Goal: Task Accomplishment & Management: Use online tool/utility

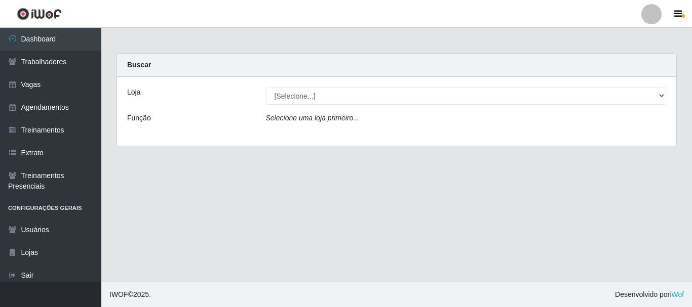
click at [346, 92] on select "[Selecione...] Glace Real Confeitaria" at bounding box center [466, 96] width 401 height 18
select select "445"
click at [266, 87] on select "[Selecione...] Glace Real Confeitaria" at bounding box center [466, 96] width 401 height 18
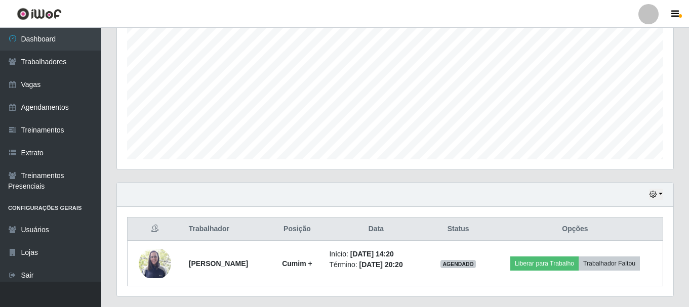
scroll to position [230, 0]
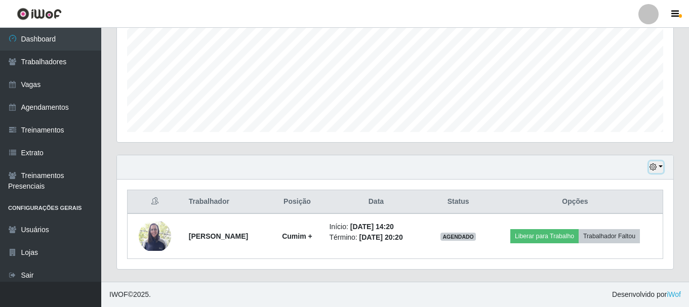
click at [663, 165] on button "button" at bounding box center [656, 168] width 14 height 12
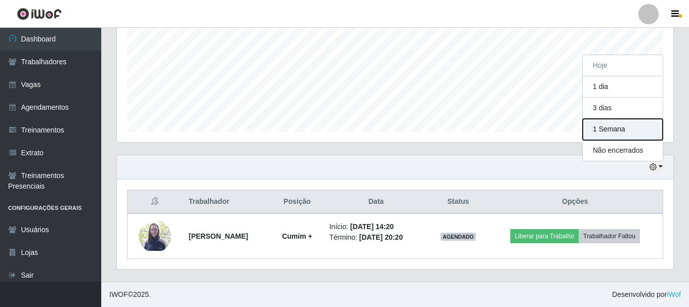
click at [617, 134] on button "1 Semana" at bounding box center [623, 129] width 80 height 21
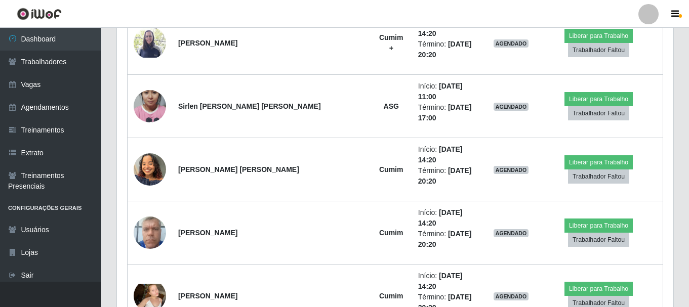
scroll to position [382, 0]
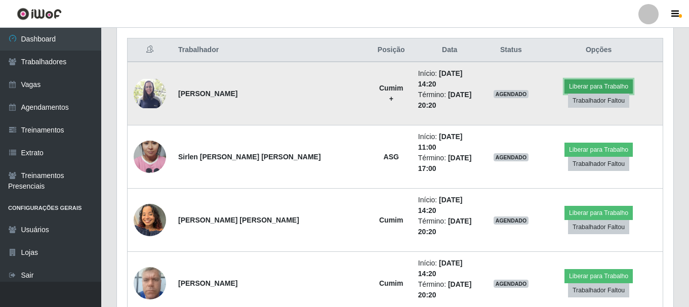
click at [579, 84] on button "Liberar para Trabalho" at bounding box center [599, 87] width 68 height 14
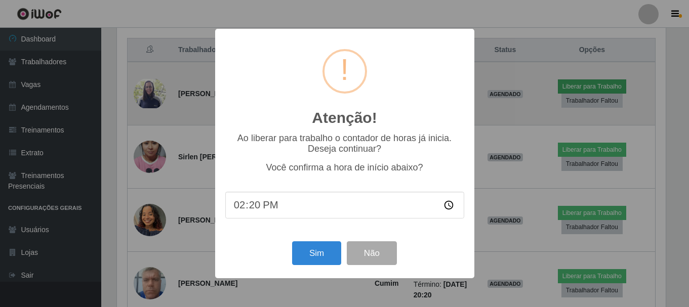
scroll to position [210, 551]
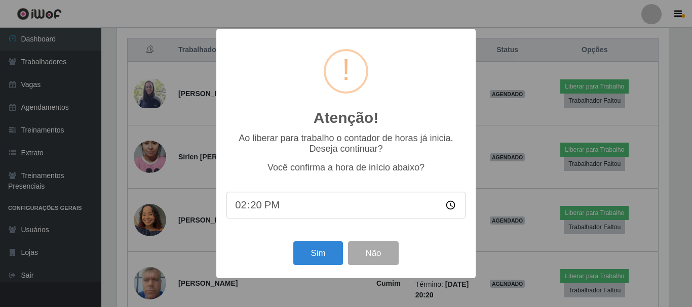
click at [259, 212] on input "14:20" at bounding box center [345, 205] width 239 height 27
click at [324, 258] on button "Sim" at bounding box center [317, 254] width 49 height 24
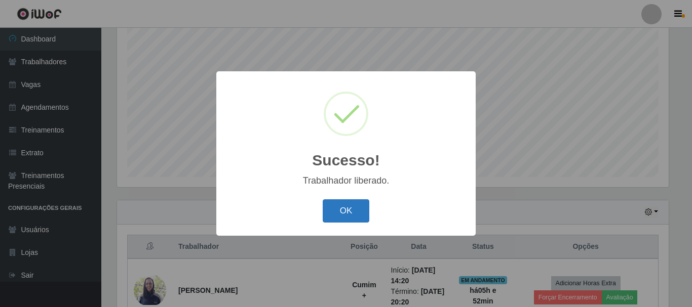
click at [359, 213] on button "OK" at bounding box center [346, 212] width 47 height 24
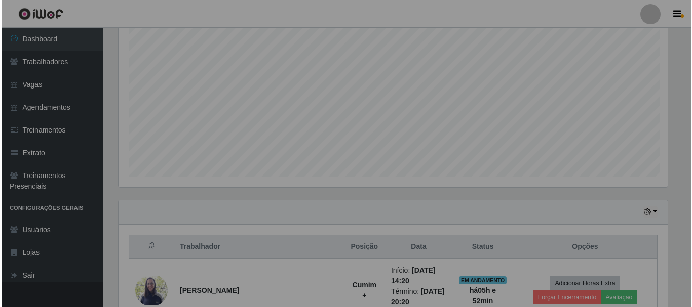
scroll to position [210, 557]
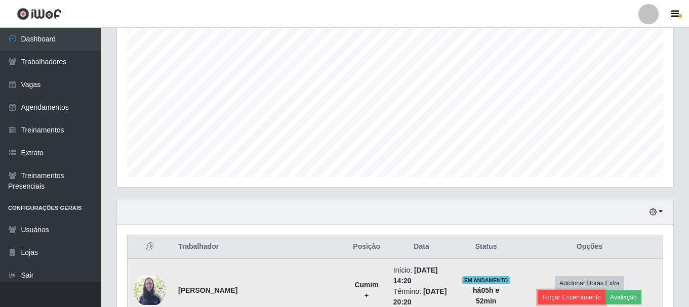
click at [606, 291] on button "Forçar Encerramento" at bounding box center [572, 298] width 68 height 14
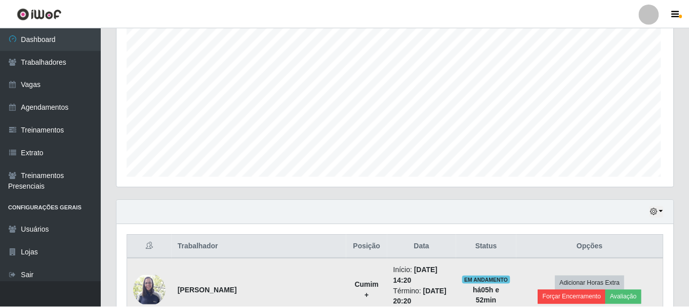
scroll to position [210, 551]
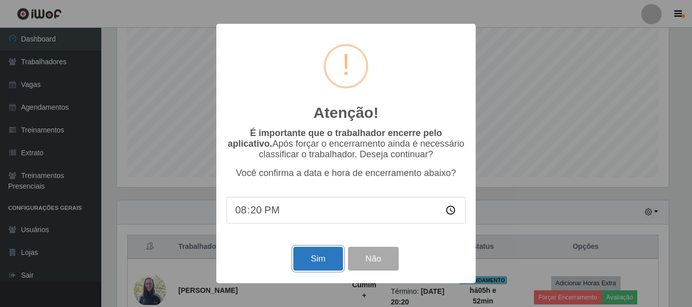
click at [324, 258] on button "Sim" at bounding box center [317, 259] width 49 height 24
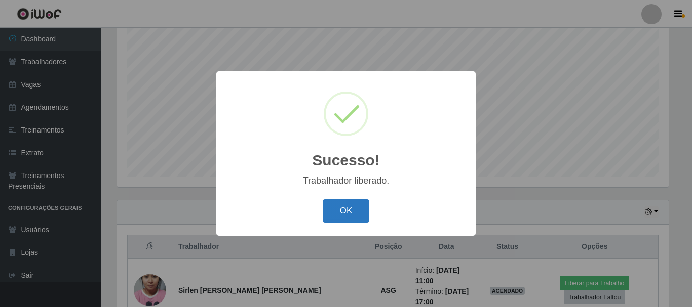
click at [345, 216] on button "OK" at bounding box center [346, 212] width 47 height 24
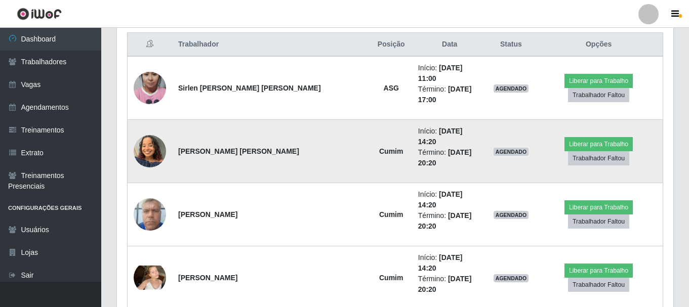
scroll to position [337, 0]
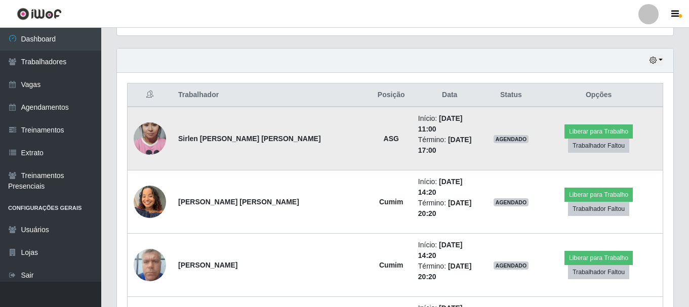
click at [153, 136] on img at bounding box center [150, 139] width 32 height 58
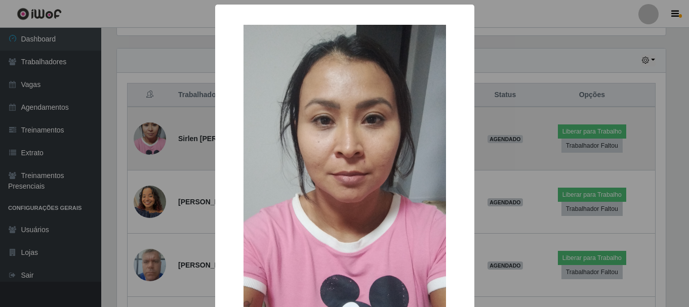
scroll to position [0, 0]
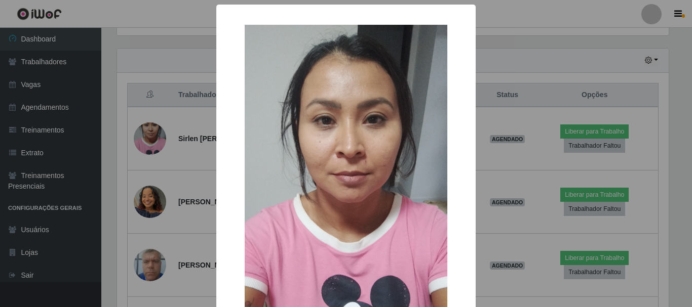
click at [191, 153] on div "× OK Cancel" at bounding box center [346, 153] width 692 height 307
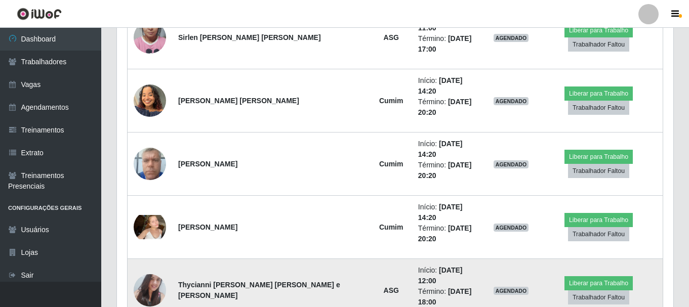
click at [152, 269] on img at bounding box center [150, 291] width 32 height 44
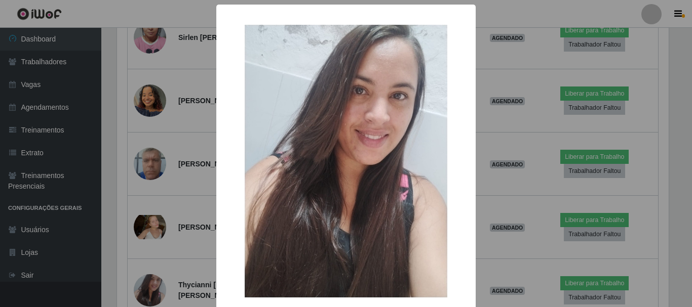
click at [538, 179] on div "× OK Cancel" at bounding box center [346, 153] width 692 height 307
